Goal: Task Accomplishment & Management: Complete application form

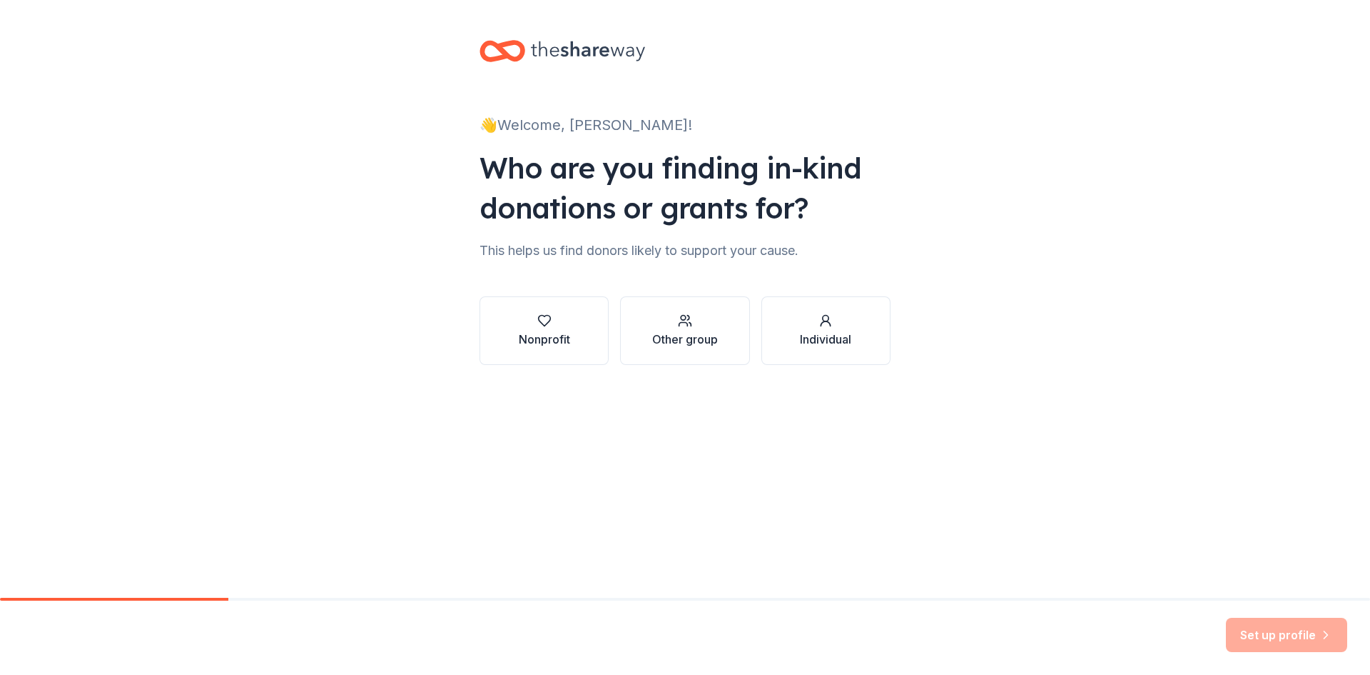
drag, startPoint x: 0, startPoint y: 0, endPoint x: 719, endPoint y: 560, distance: 910.9
click at [719, 560] on div "👋 Welcome, [PERSON_NAME]! Who are you finding in-kind donations or grants for? …" at bounding box center [685, 298] width 1370 height 597
click at [555, 322] on div "button" at bounding box center [544, 320] width 51 height 14
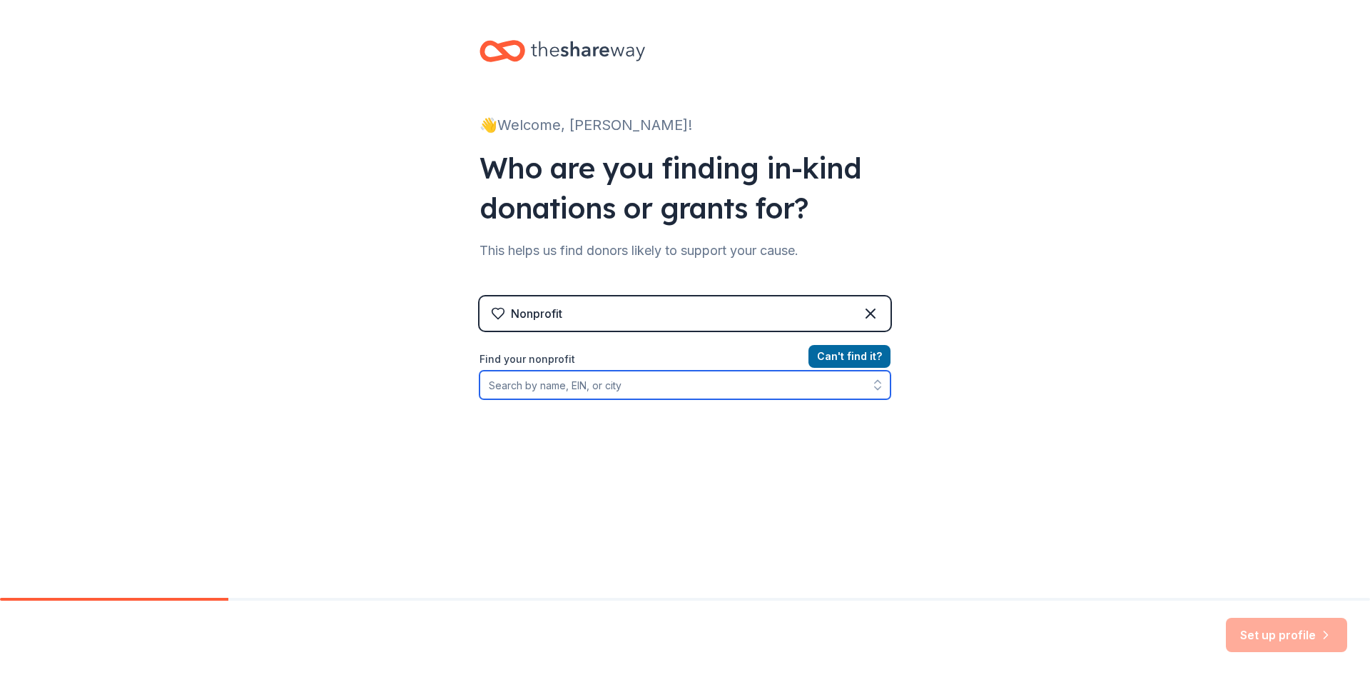
click at [620, 388] on input "Find your nonprofit" at bounding box center [685, 384] width 411 height 29
type input "South End Neighborhood Tutors d/b/a The Wizard's Wardrobe"
drag, startPoint x: 789, startPoint y: 389, endPoint x: 441, endPoint y: 387, distance: 348.3
click at [441, 387] on div "👋 Welcome, [PERSON_NAME]! Who are you finding in-kind donations or grants for? …" at bounding box center [685, 305] width 1370 height 610
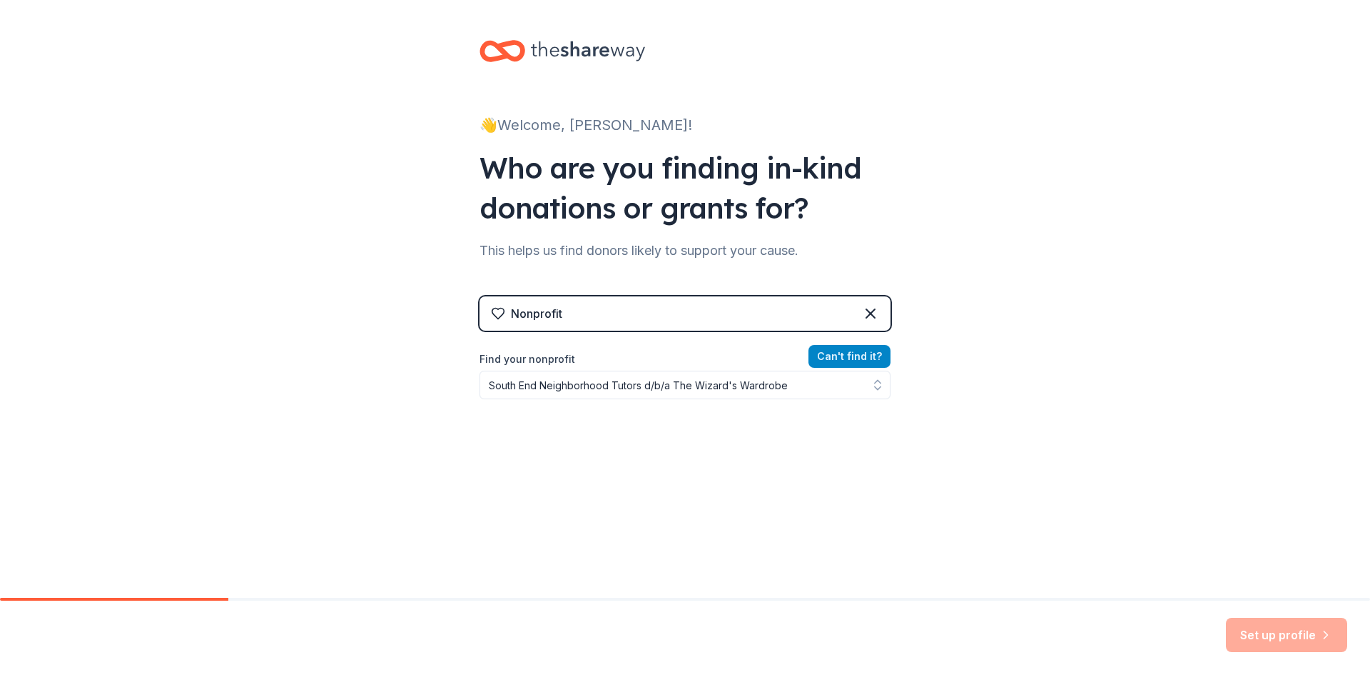
click at [839, 351] on button "Can ' t find it?" at bounding box center [850, 356] width 82 height 23
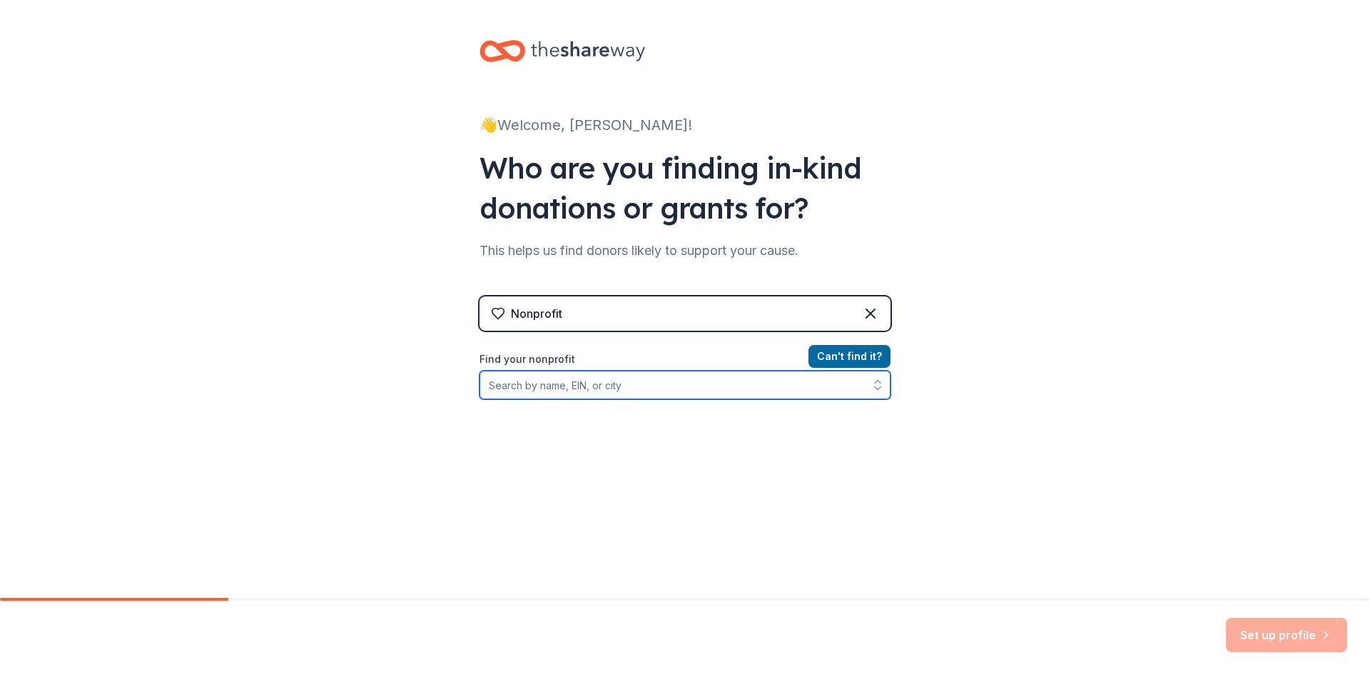
click at [502, 385] on input "Find your nonprofit" at bounding box center [685, 384] width 411 height 29
paste input "[US_EMPLOYER_IDENTIFICATION_NUMBER]"
type input "[US_EMPLOYER_IDENTIFICATION_NUMBER]"
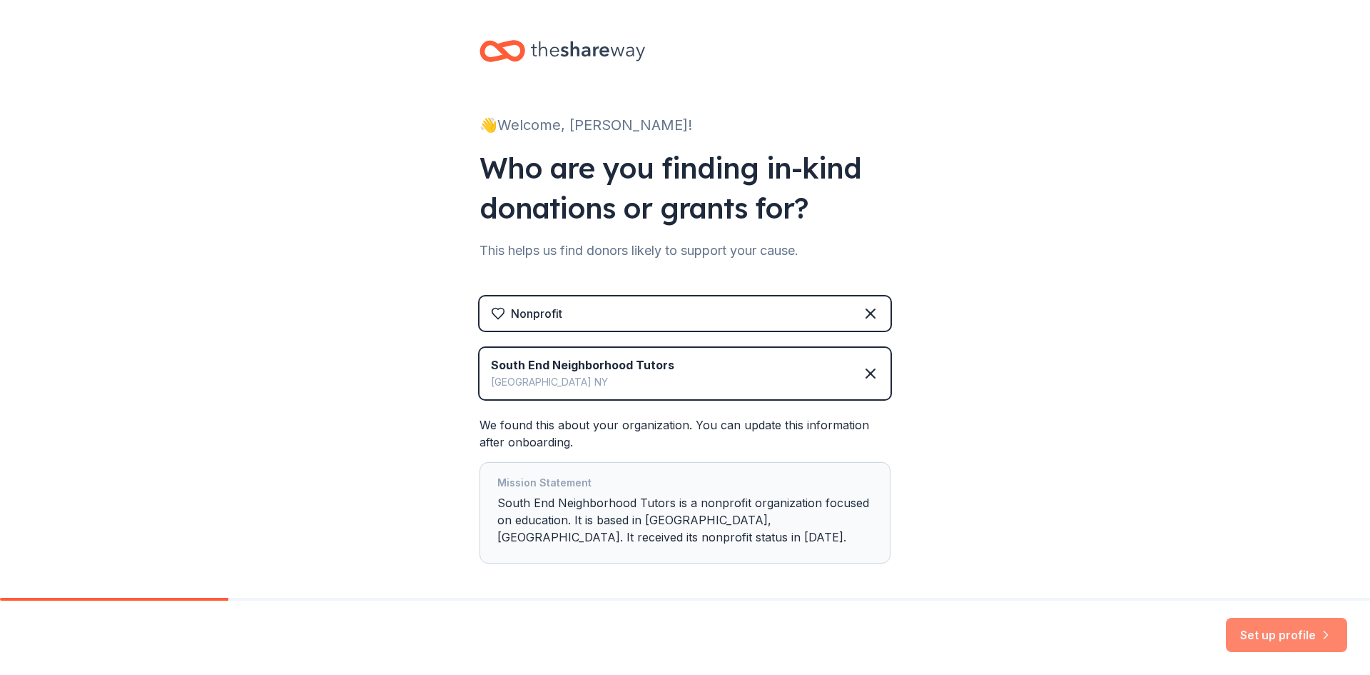
click at [1286, 635] on button "Set up profile" at bounding box center [1286, 634] width 121 height 34
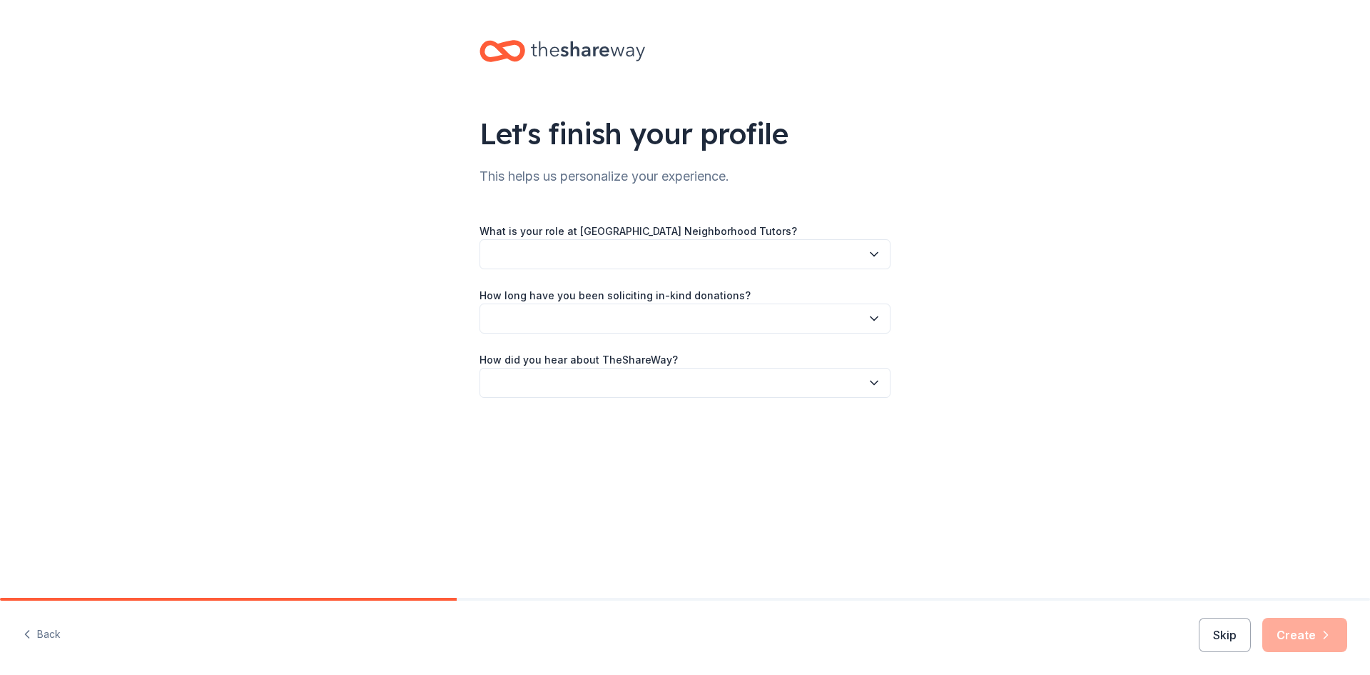
click at [870, 253] on icon "button" at bounding box center [874, 254] width 14 height 14
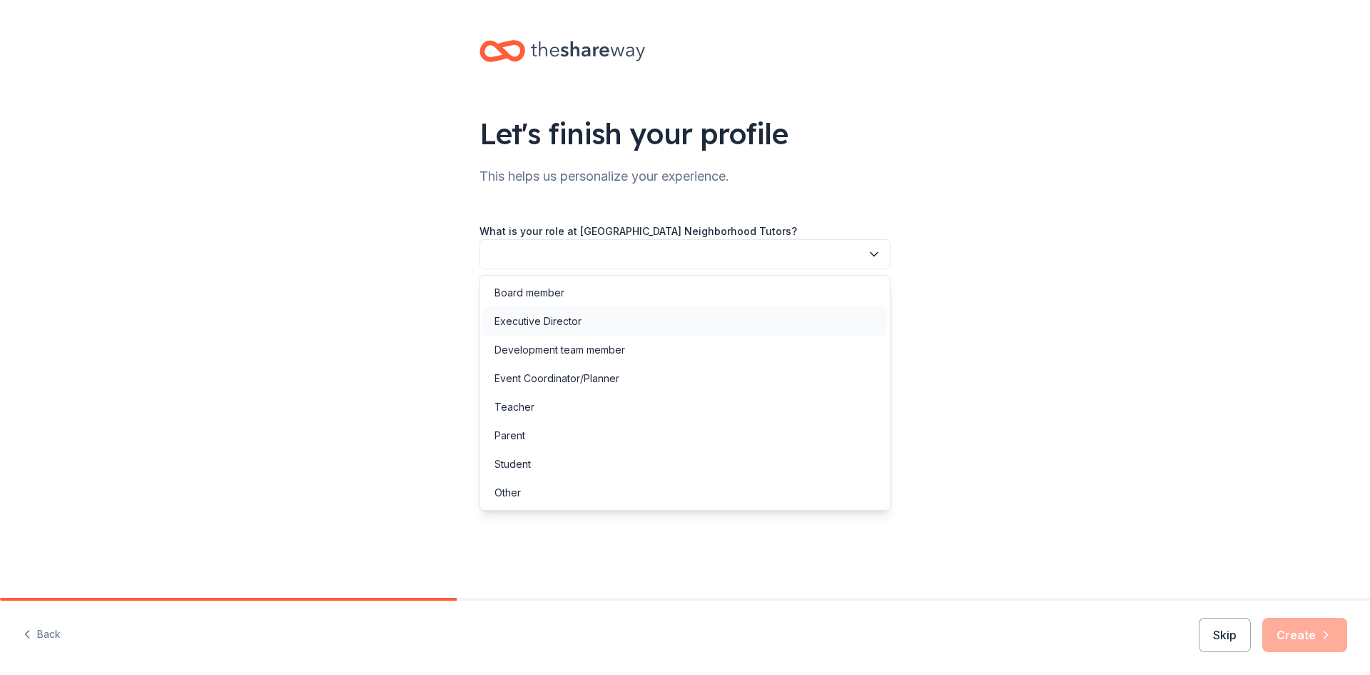
click at [558, 322] on div "Executive Director" at bounding box center [538, 321] width 87 height 17
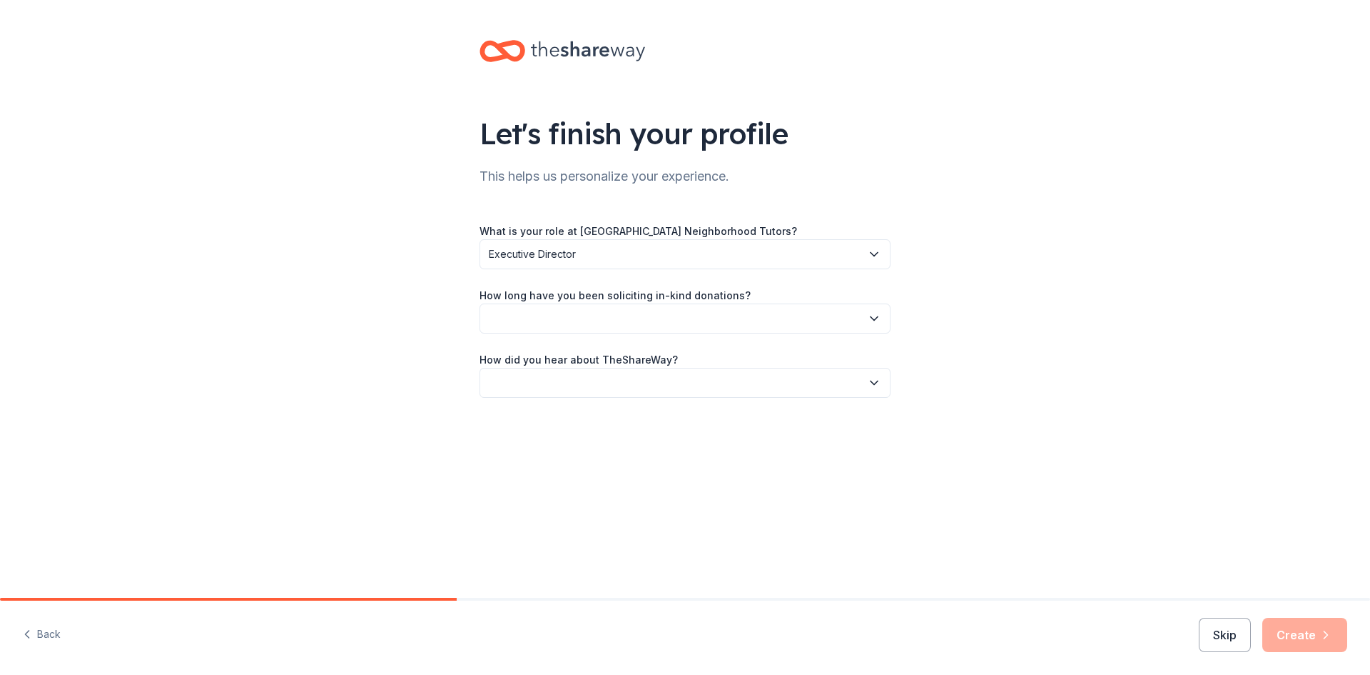
click at [870, 315] on icon "button" at bounding box center [874, 318] width 14 height 14
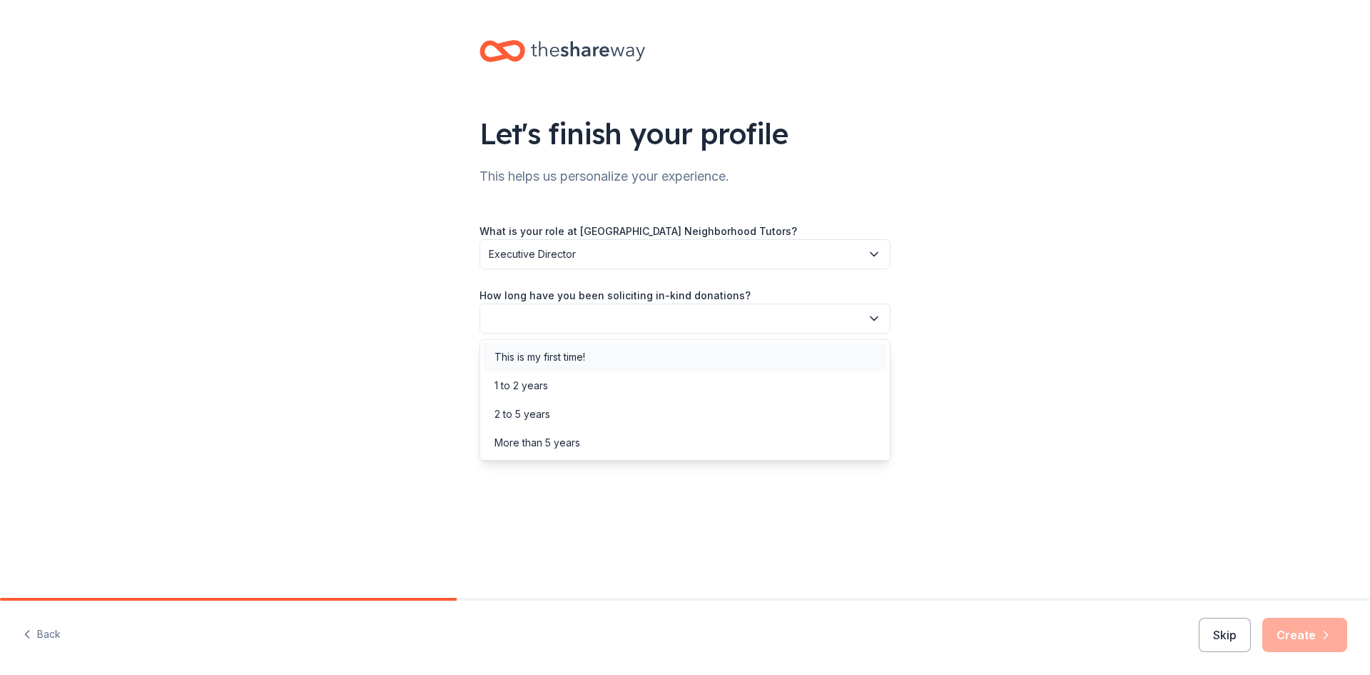
click at [570, 358] on div "This is my first time!" at bounding box center [540, 356] width 91 height 17
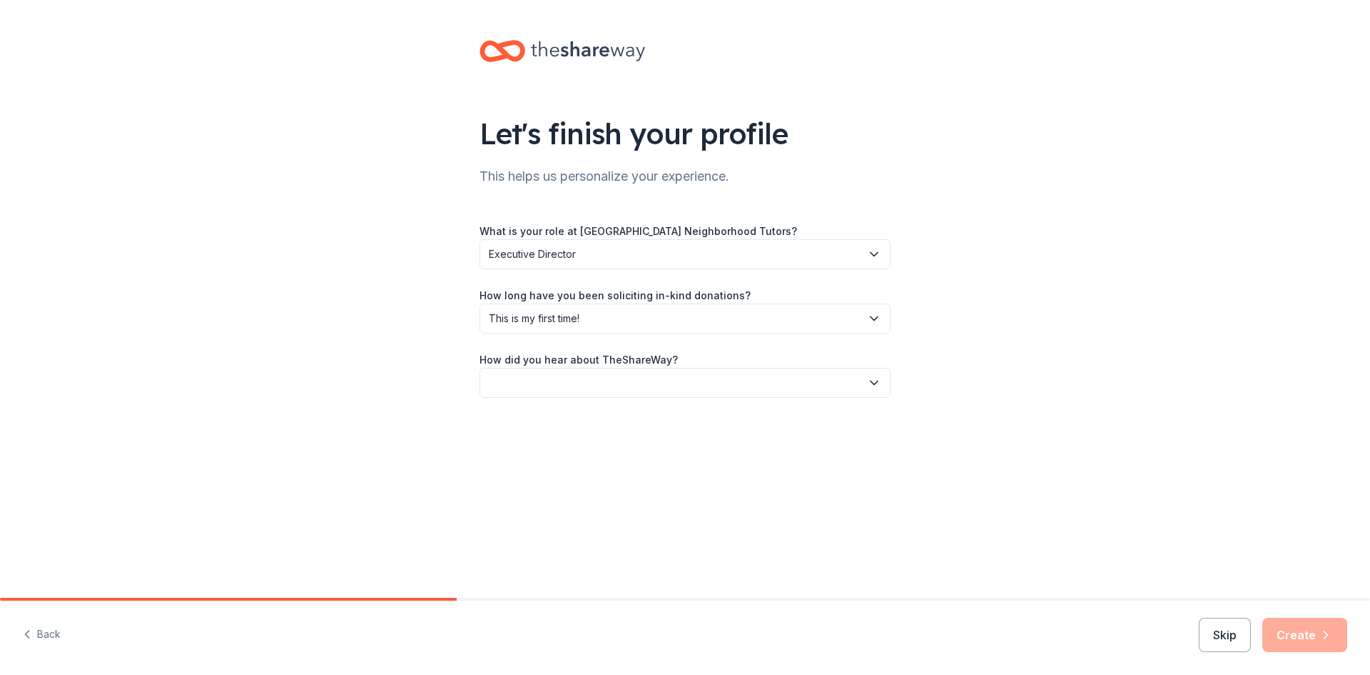
click at [875, 383] on icon "button" at bounding box center [874, 382] width 14 height 14
click at [507, 530] on div "Other" at bounding box center [508, 535] width 26 height 17
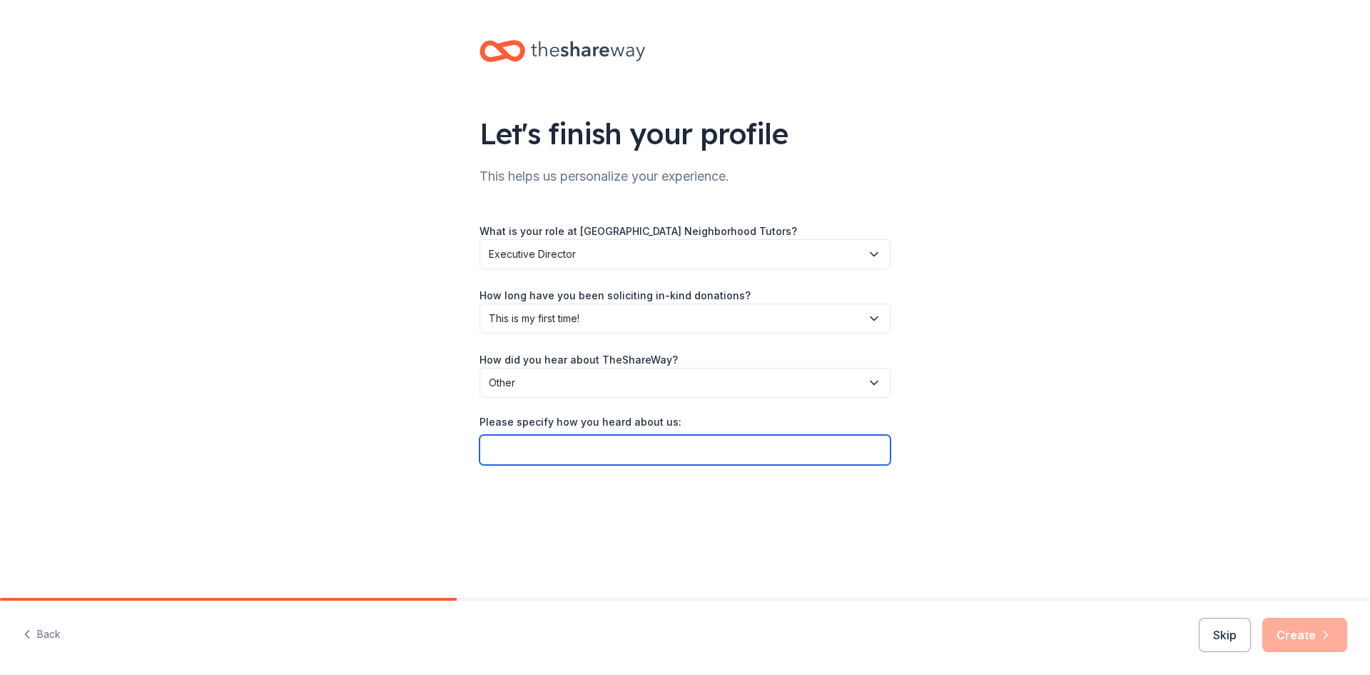
click at [517, 445] on input "Please specify how you heard about us:" at bounding box center [685, 450] width 411 height 30
type input "A webinar by the Nonprofit Cooperative"
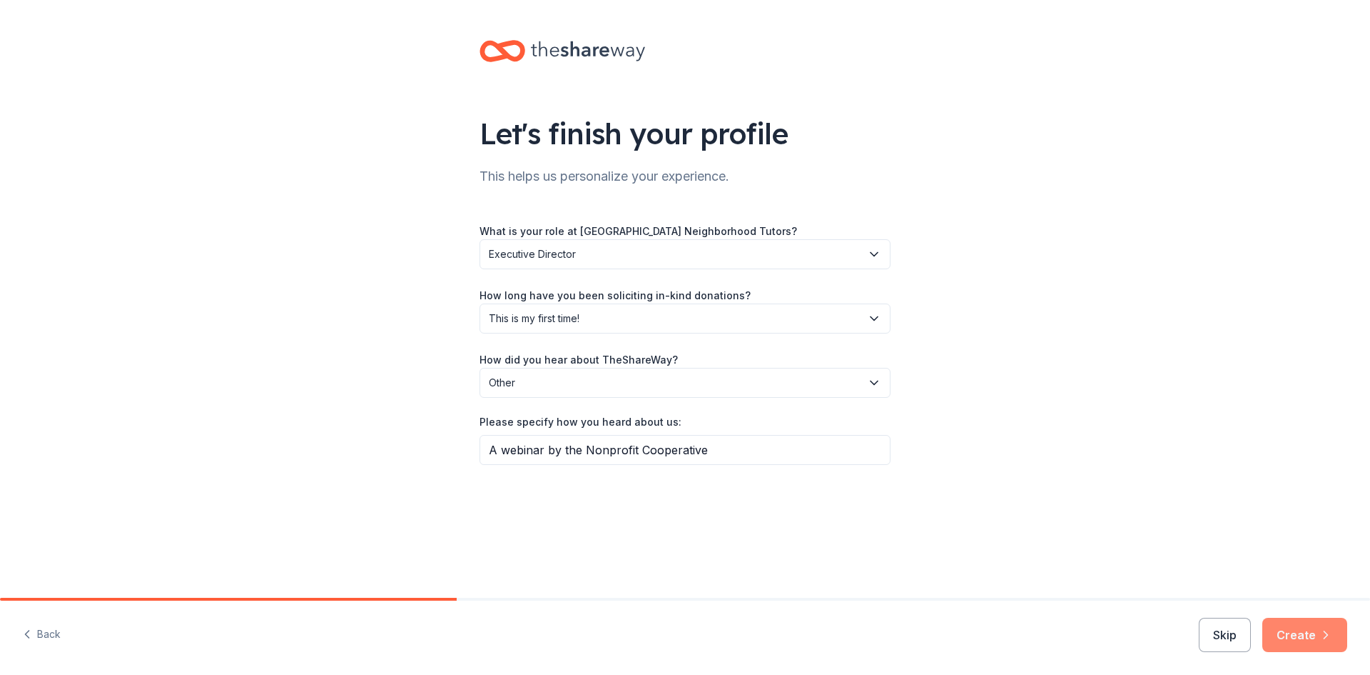
click at [1300, 633] on button "Create" at bounding box center [1305, 634] width 85 height 34
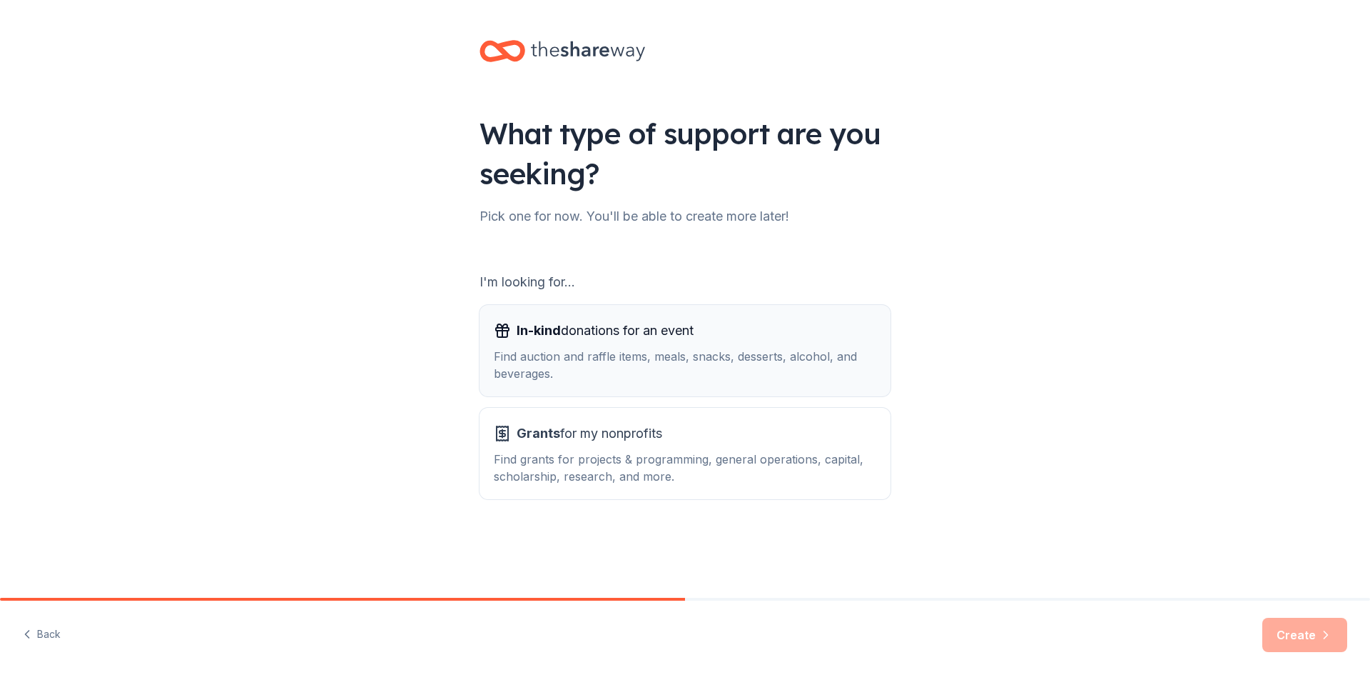
click at [597, 355] on div "Find auction and raffle items, meals, snacks, desserts, alcohol, and beverages." at bounding box center [685, 365] width 383 height 34
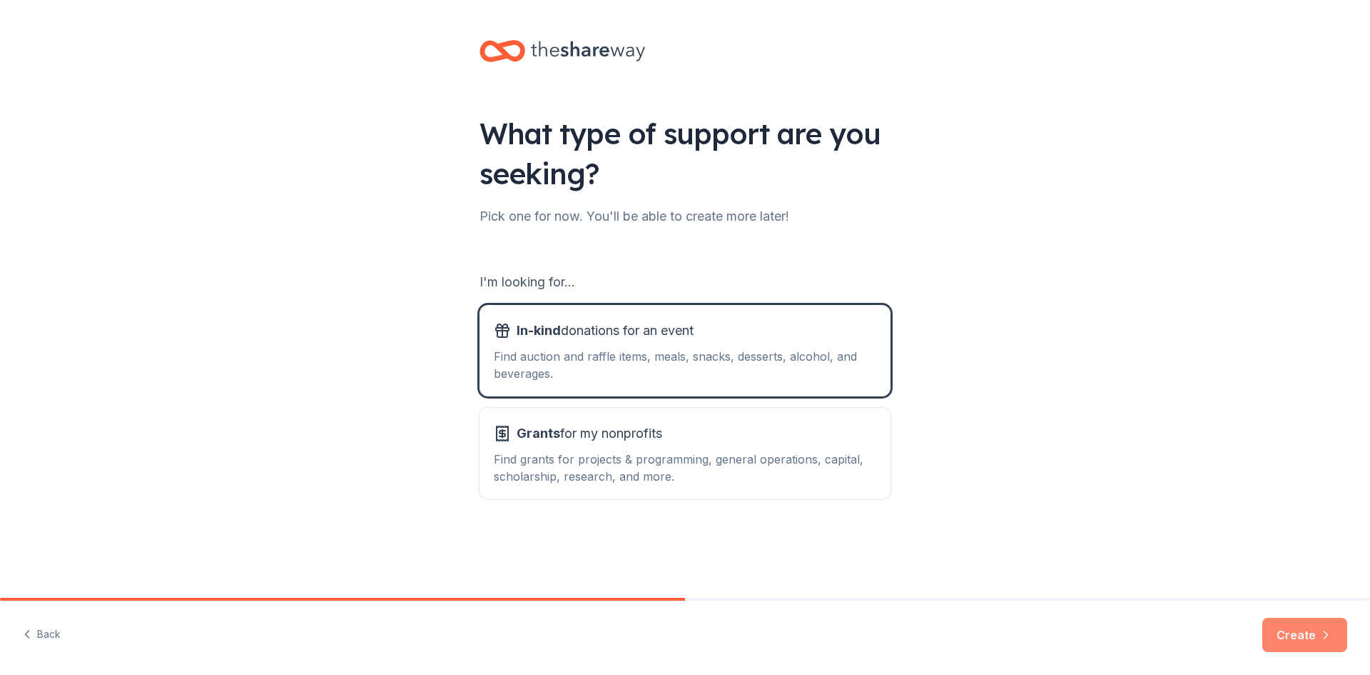
click at [1295, 631] on button "Create" at bounding box center [1305, 634] width 85 height 34
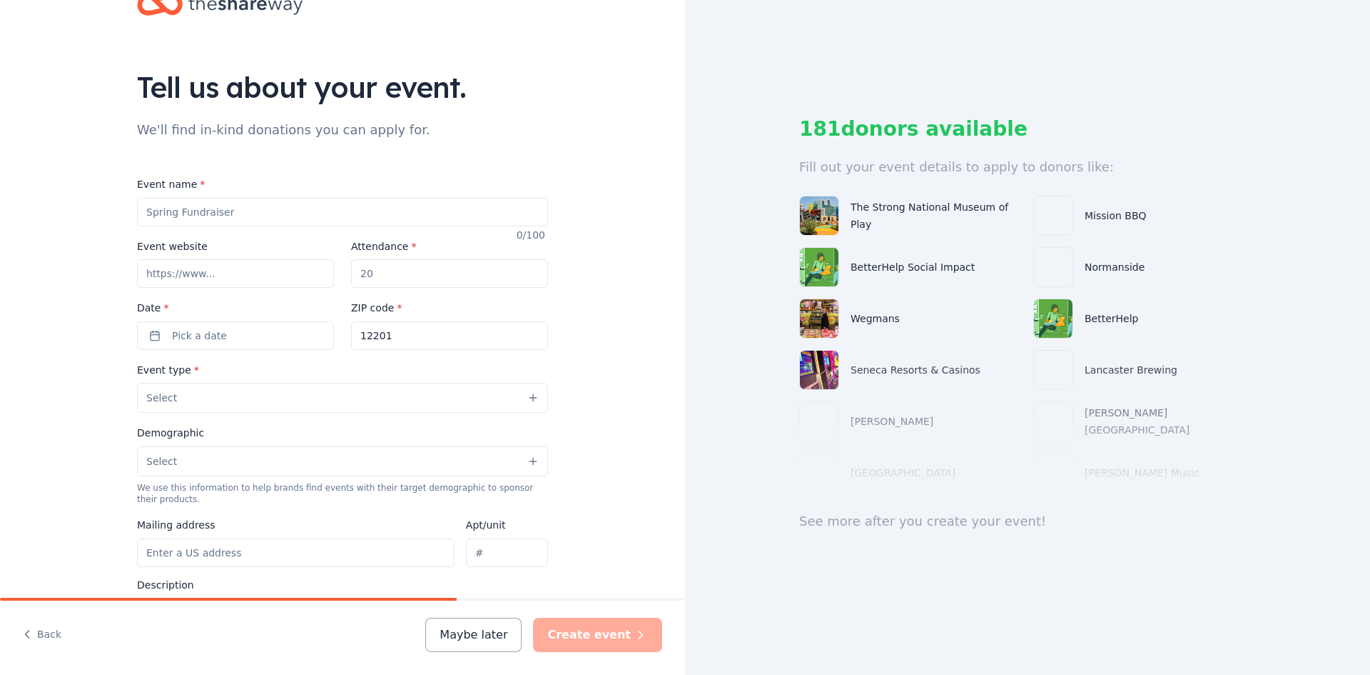
scroll to position [71, 0]
